Goal: Task Accomplishment & Management: Manage account settings

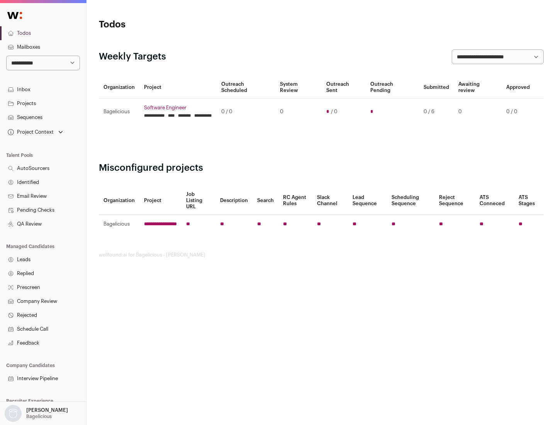
click at [43, 103] on link "Projects" at bounding box center [43, 104] width 86 height 14
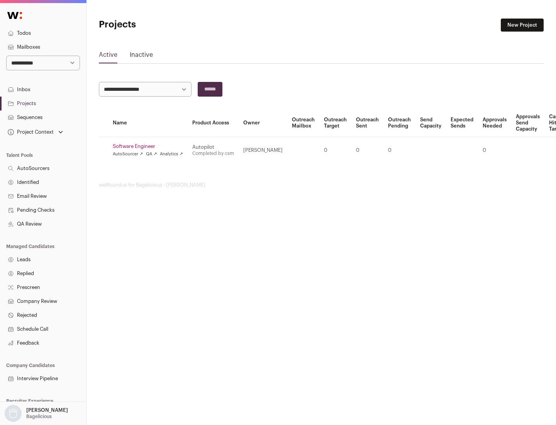
click at [150, 146] on link "Software Engineer" at bounding box center [148, 146] width 70 height 6
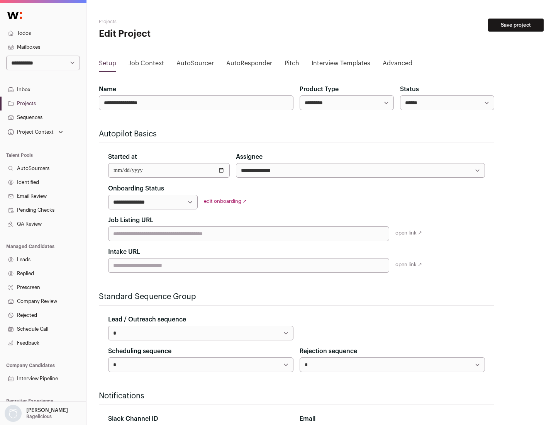
click at [516, 25] on button "Save project" at bounding box center [516, 25] width 56 height 13
